Goal: Task Accomplishment & Management: Use online tool/utility

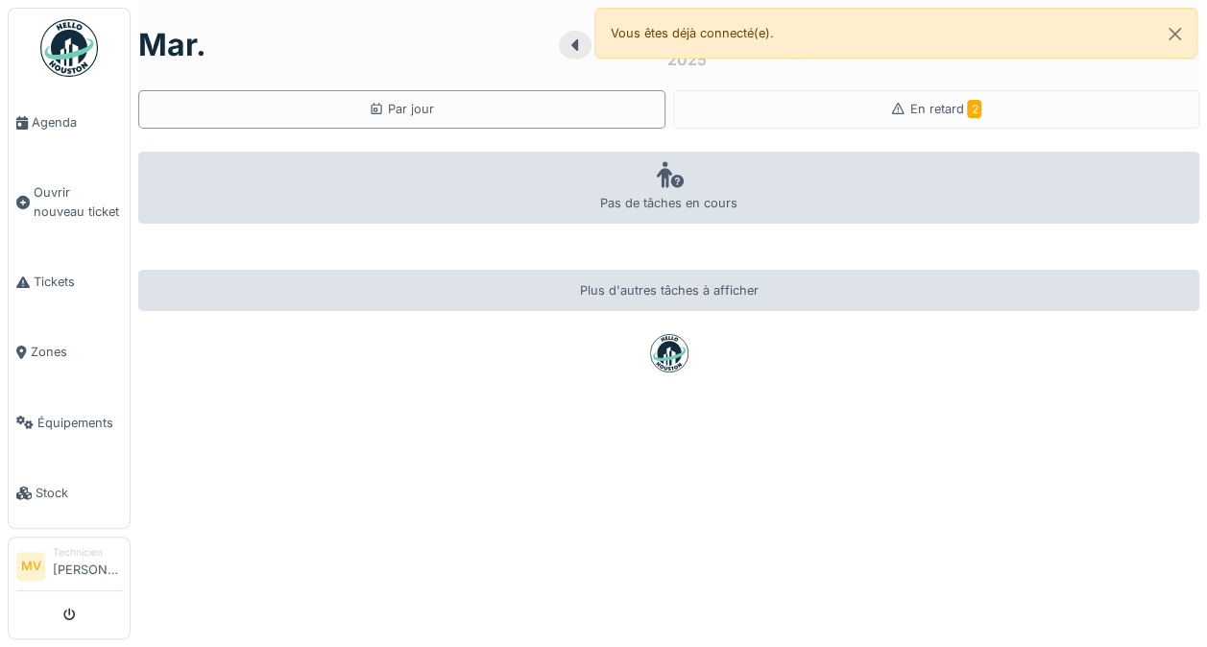
click at [916, 124] on div "En retard 2" at bounding box center [936, 109] width 527 height 38
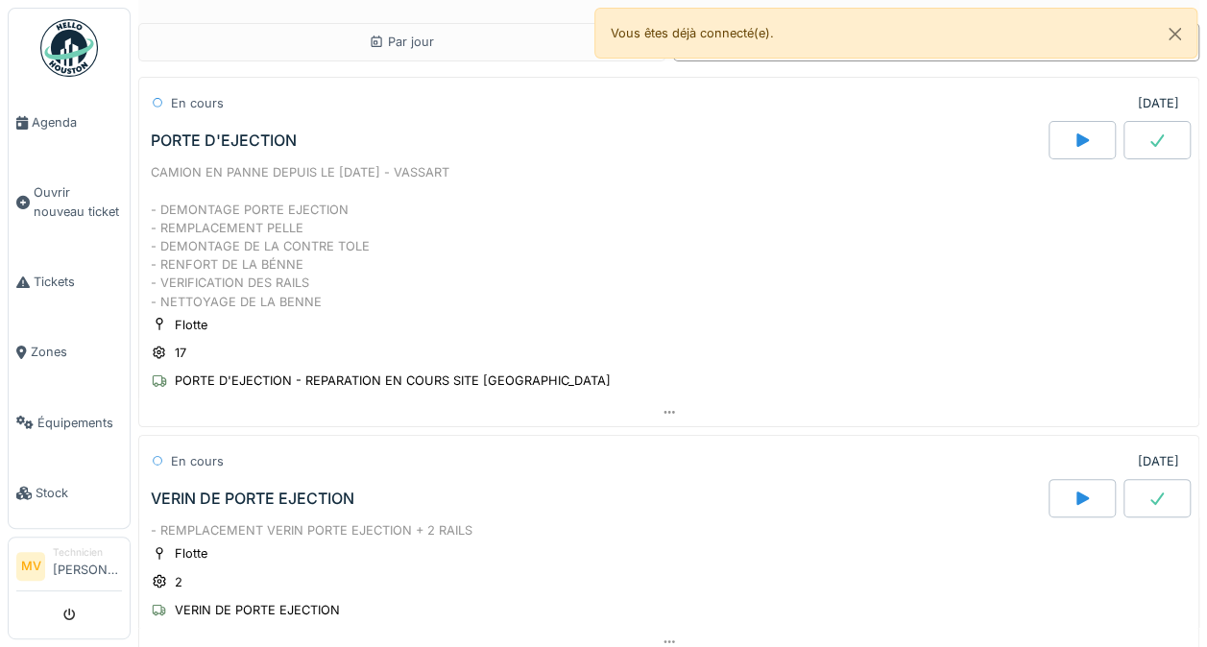
click at [155, 482] on div "VERIN DE PORTE EJECTION" at bounding box center [597, 498] width 901 height 38
click at [157, 456] on icon at bounding box center [158, 461] width 12 height 10
